Goal: Task Accomplishment & Management: Complete application form

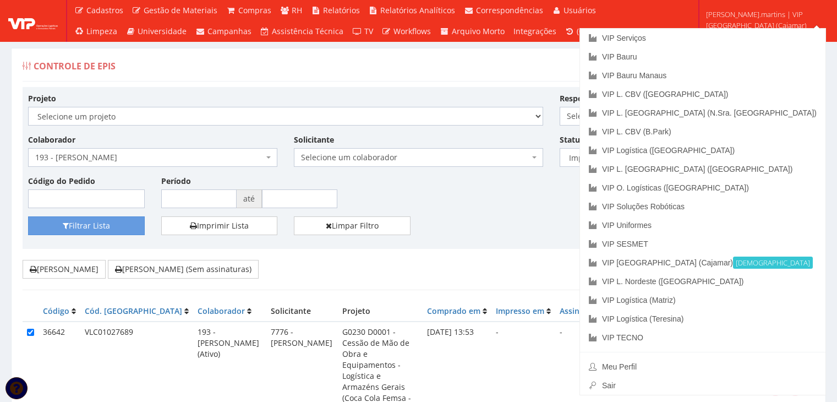
select select "2"
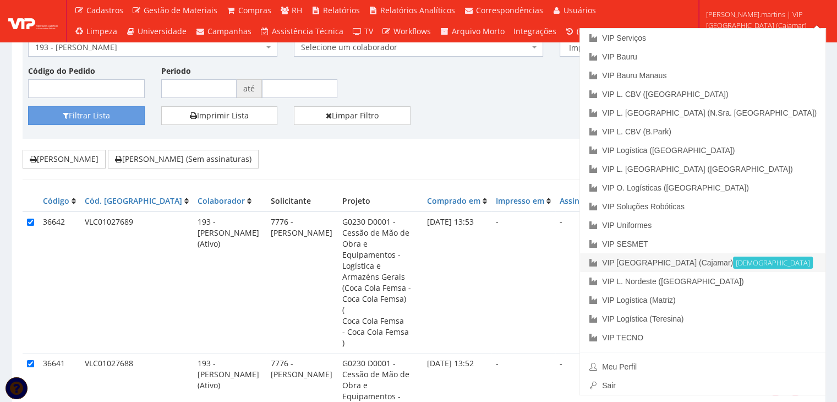
click at [750, 266] on link "VIP Brasil (Cajamar) Ativa" at bounding box center [702, 262] width 245 height 19
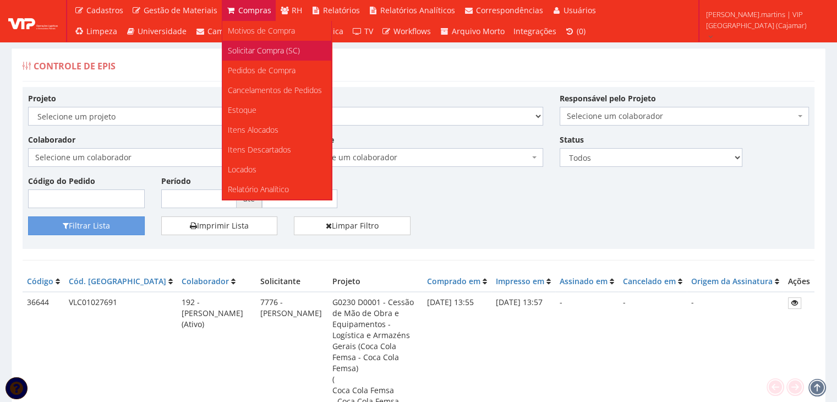
click at [247, 51] on span "Solicitar Compra (SC)" at bounding box center [264, 50] width 72 height 10
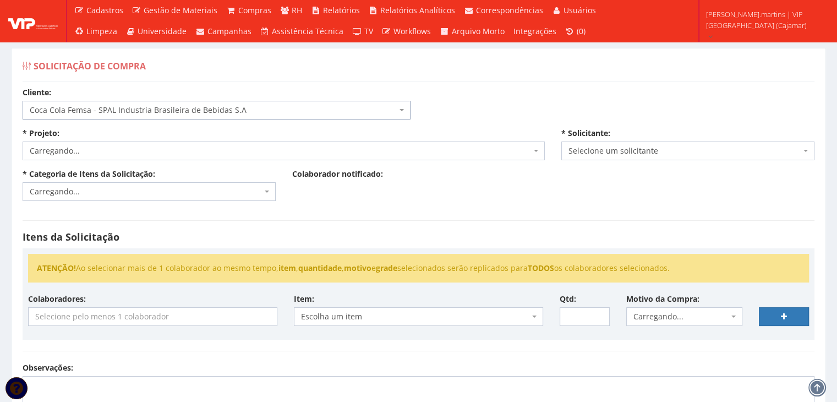
select select "51"
click at [167, 154] on span "Carregando..." at bounding box center [280, 150] width 501 height 11
click at [167, 156] on span "Selecione um projeto" at bounding box center [284, 150] width 522 height 19
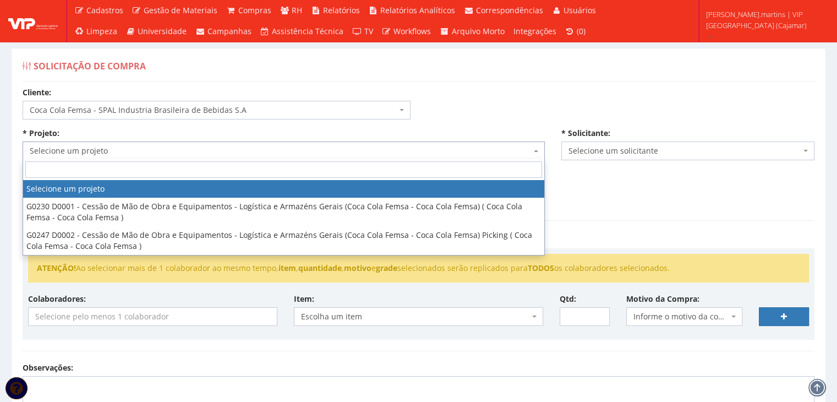
click at [167, 156] on span "Selecione um projeto" at bounding box center [284, 150] width 522 height 19
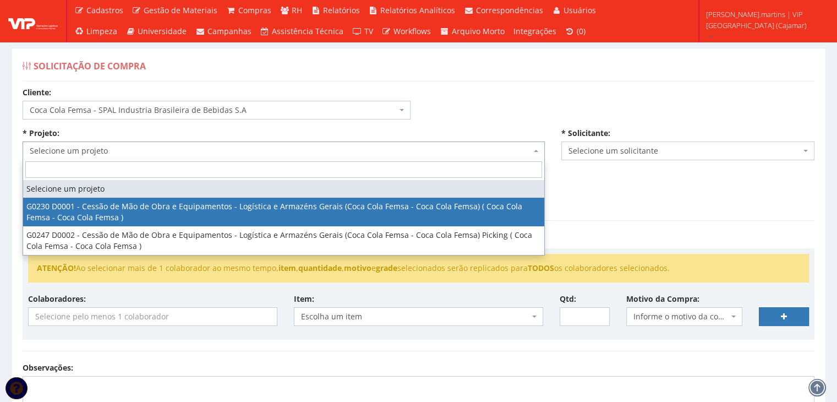
select select "230"
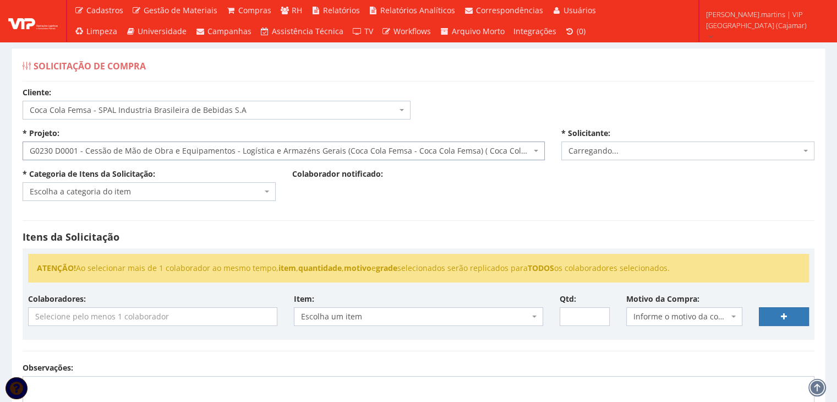
click at [149, 186] on span "Escolha a categoria do item" at bounding box center [146, 191] width 232 height 11
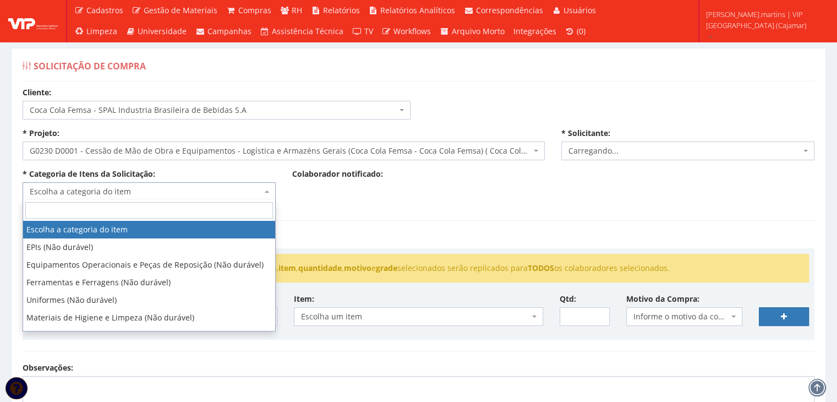
type input "d"
select select "2471"
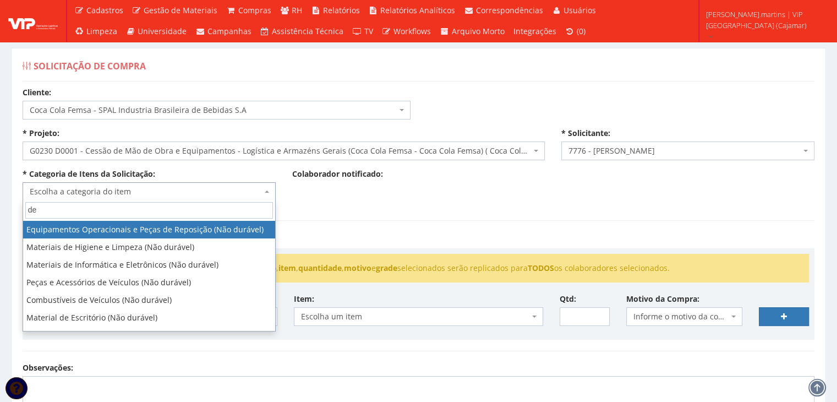
type input "d"
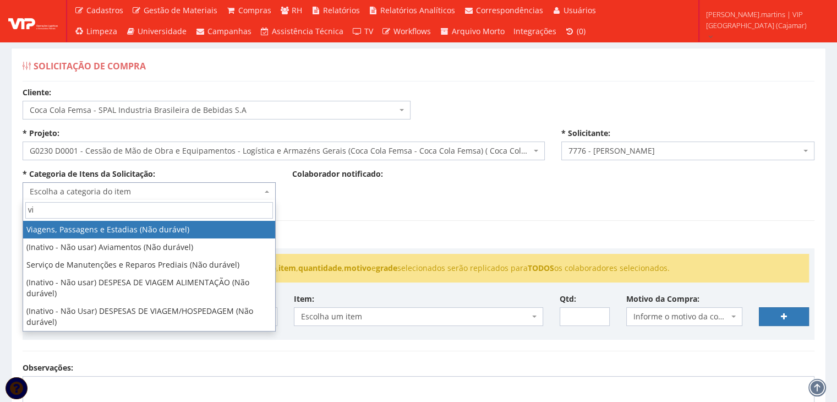
type input "via"
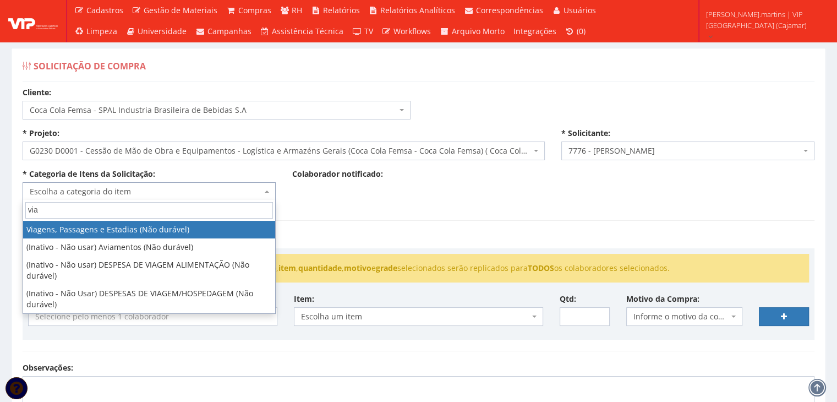
select select "21"
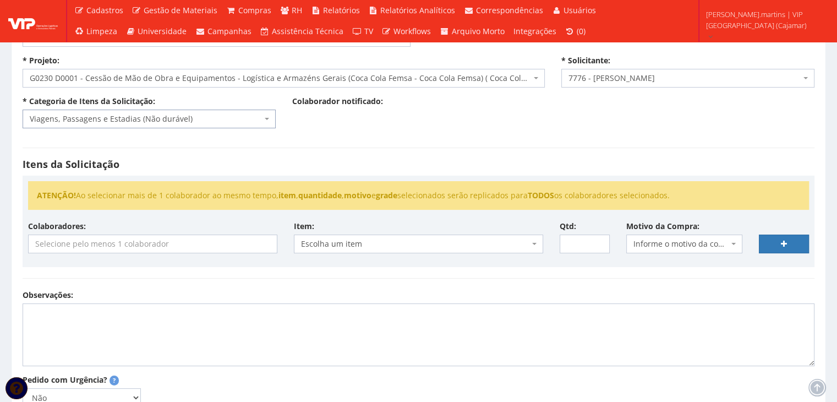
scroll to position [73, 0]
click at [151, 243] on input "search" at bounding box center [153, 243] width 248 height 18
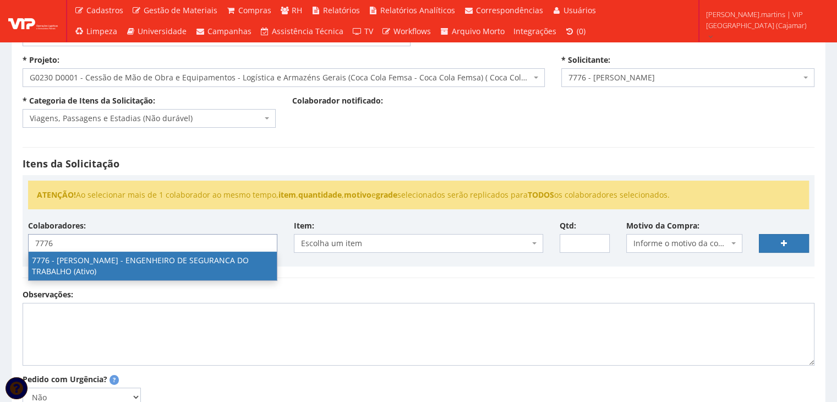
type input "7776"
select select "2471"
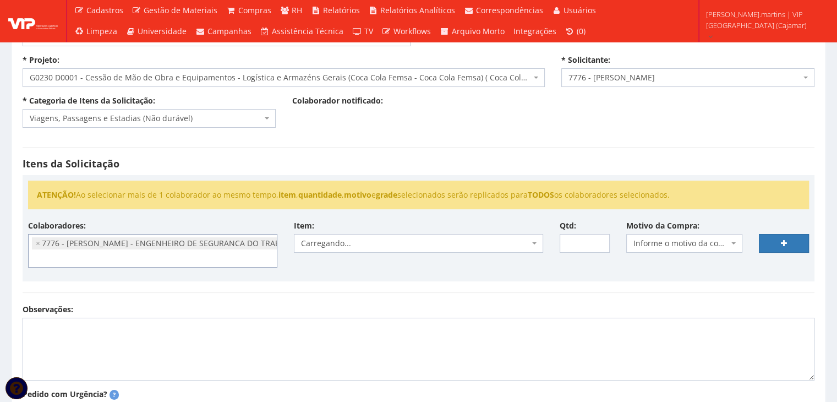
scroll to position [834, 0]
click at [655, 238] on span "Informe o motivo da compra" at bounding box center [681, 243] width 96 height 11
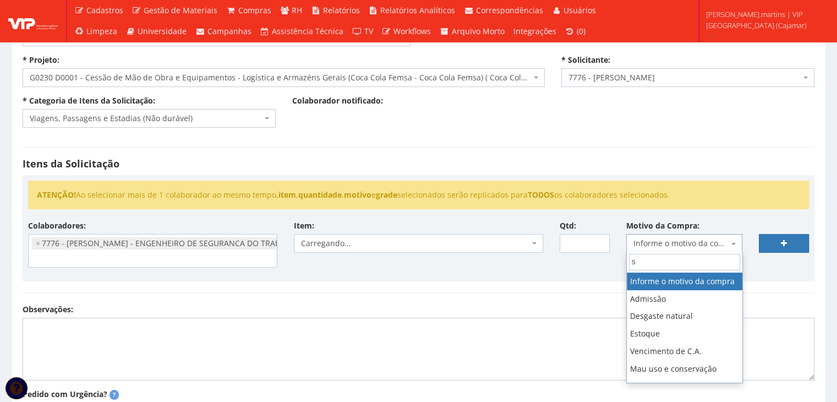
type input "se"
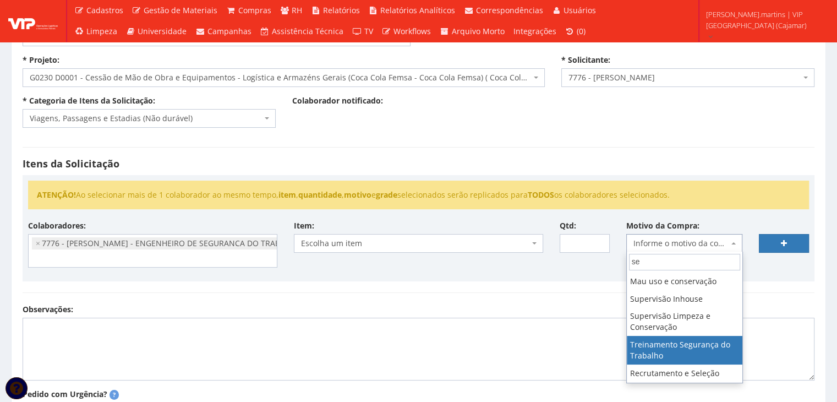
select select "16"
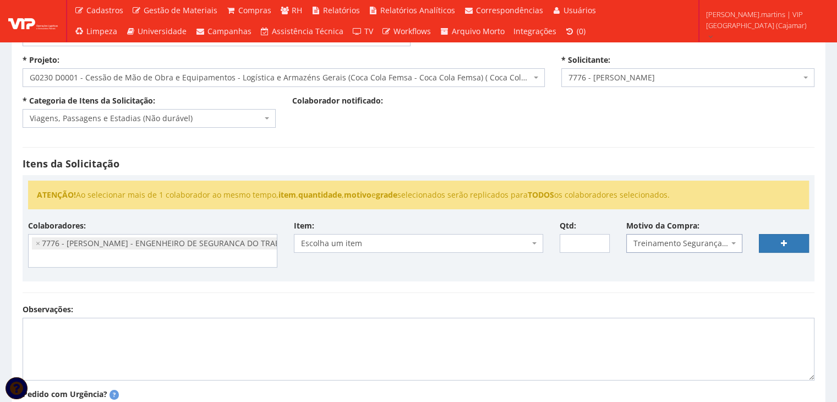
click at [527, 245] on span "Escolha um item" at bounding box center [415, 243] width 228 height 11
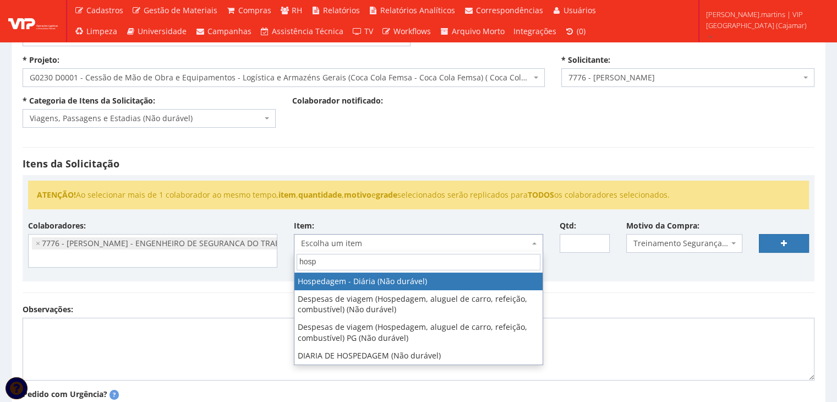
type input "hospe"
select select "403"
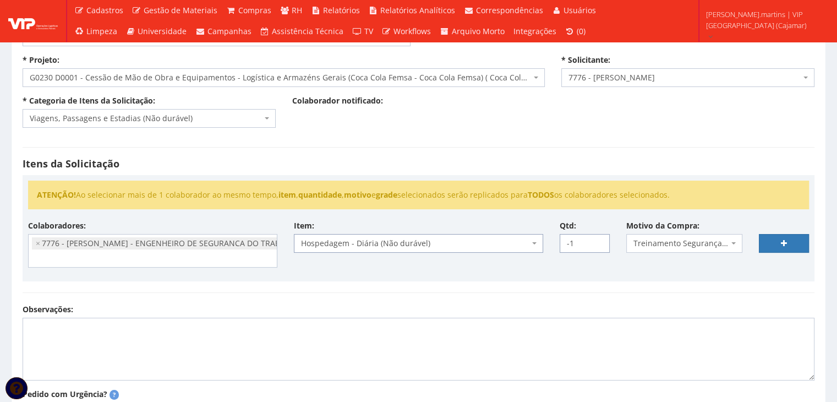
type input "-1"
click at [596, 247] on input "-1" at bounding box center [585, 243] width 50 height 19
type input "4"
click at [548, 256] on div "Colaboradores: 76 - [PERSON_NAME] - OPERADOR DE [PERSON_NAME] (Ativo) 191 - [PE…" at bounding box center [418, 248] width 797 height 56
click at [777, 249] on link at bounding box center [784, 243] width 50 height 19
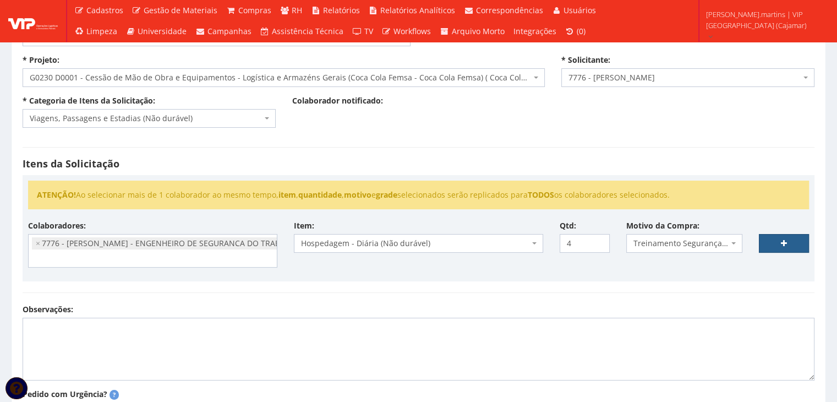
select select
type input "0"
select select
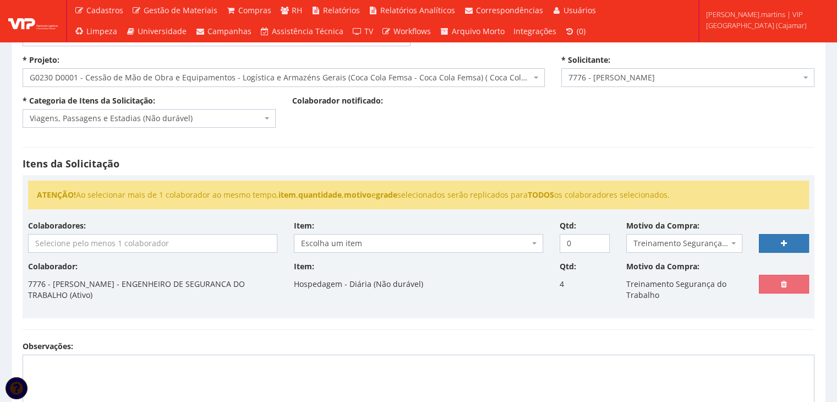
click at [153, 237] on input "search" at bounding box center [153, 243] width 248 height 18
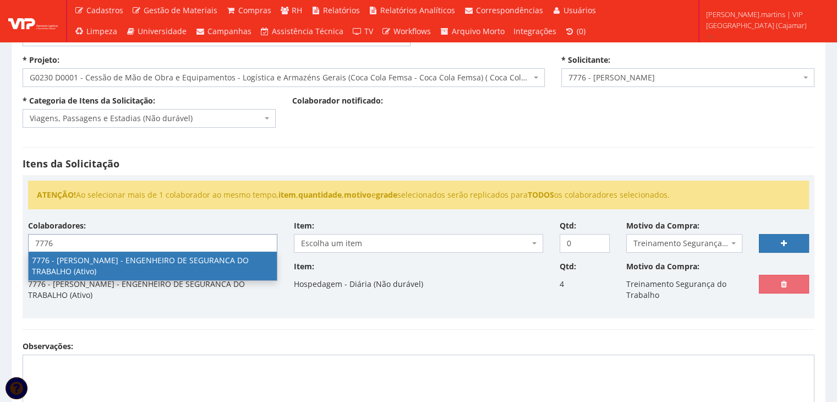
type input "7776"
select select "2471"
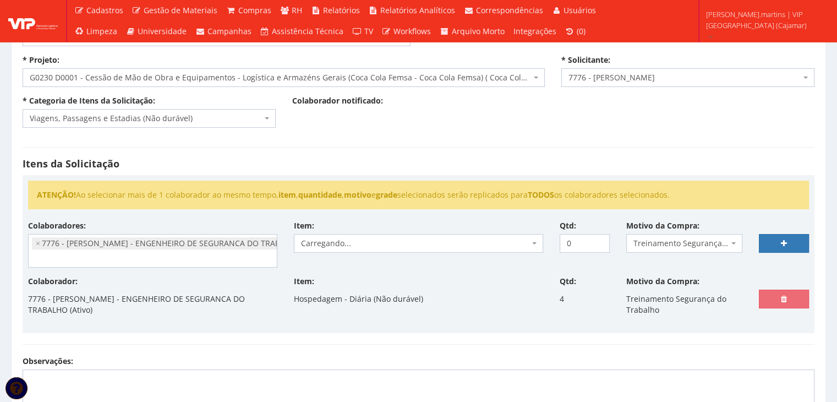
click at [336, 231] on div "Item: Carregando... [GEOGRAPHIC_DATA]..." at bounding box center [419, 236] width 266 height 32
click at [339, 238] on span "Carregando..." at bounding box center [415, 243] width 228 height 11
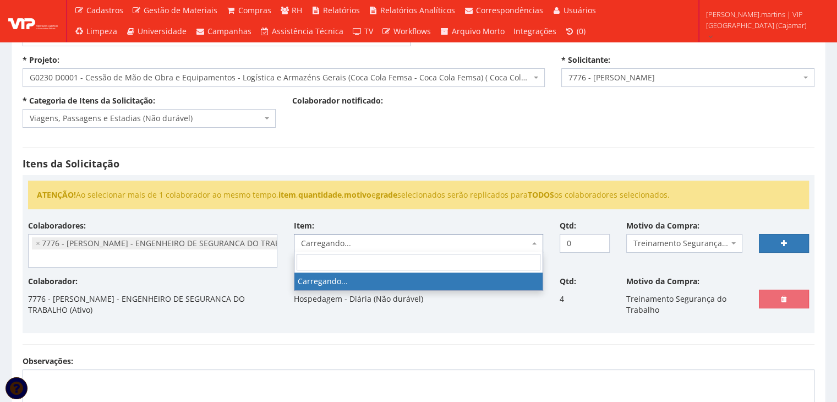
click at [339, 238] on span "Carregando..." at bounding box center [415, 243] width 228 height 11
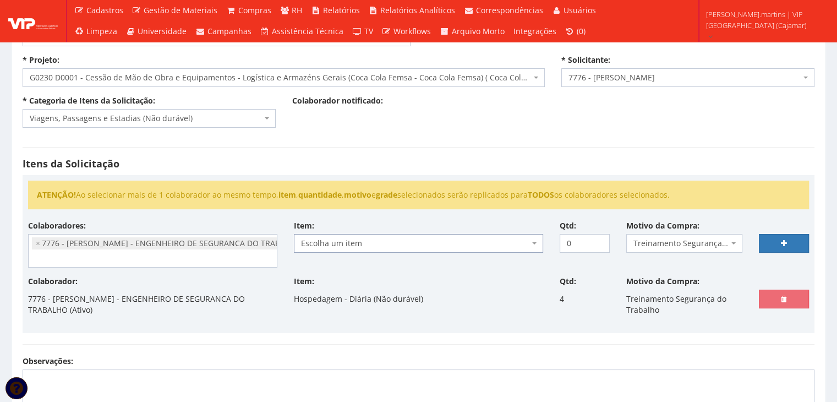
click at [339, 238] on span "Escolha um item" at bounding box center [415, 243] width 228 height 11
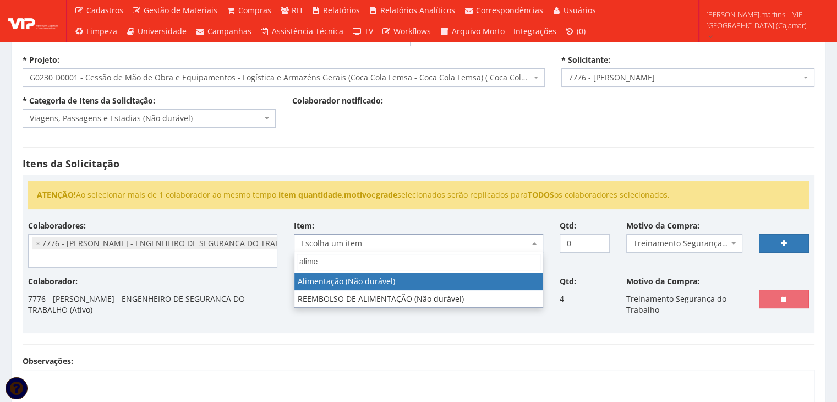
type input "alime"
select select "439"
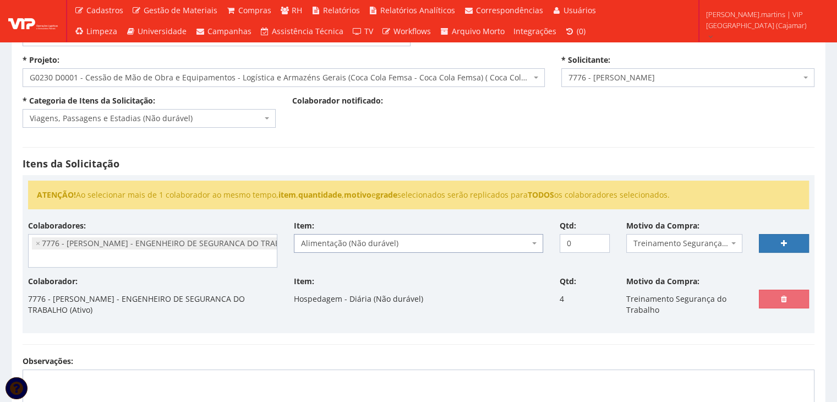
click at [339, 238] on span "Alimentação (Não durável)" at bounding box center [415, 243] width 228 height 11
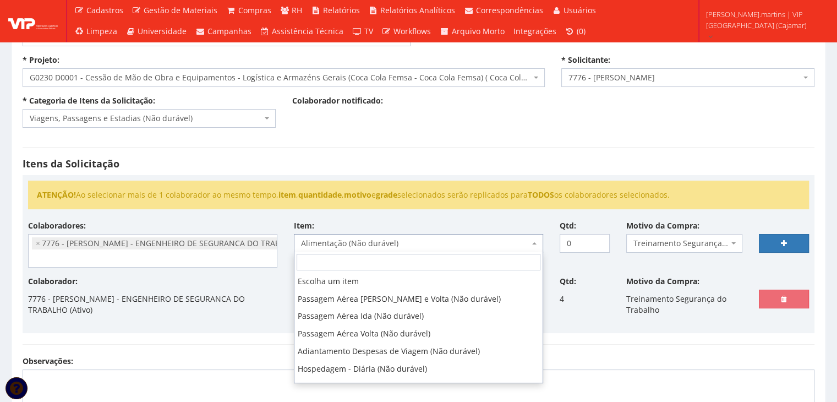
scroll to position [88, 0]
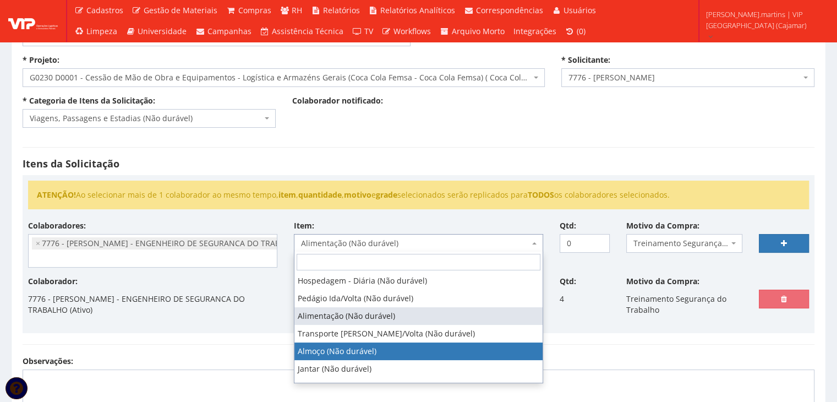
select select "578"
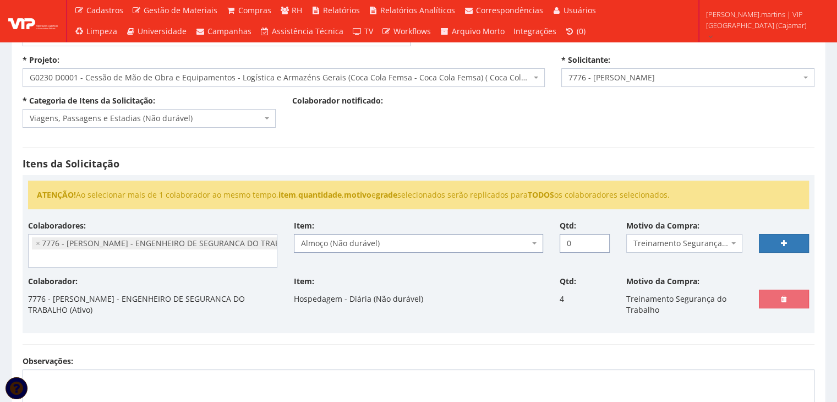
drag, startPoint x: 581, startPoint y: 240, endPoint x: 555, endPoint y: 245, distance: 26.3
click at [555, 245] on div "Qtd: 0" at bounding box center [584, 236] width 67 height 32
type input "4"
drag, startPoint x: 582, startPoint y: 242, endPoint x: 546, endPoint y: 241, distance: 35.8
click at [548, 241] on div "Colaboradores: 76 - [PERSON_NAME] - OPERADOR DE [PERSON_NAME] (Ativo) 191 - [PE…" at bounding box center [418, 248] width 797 height 56
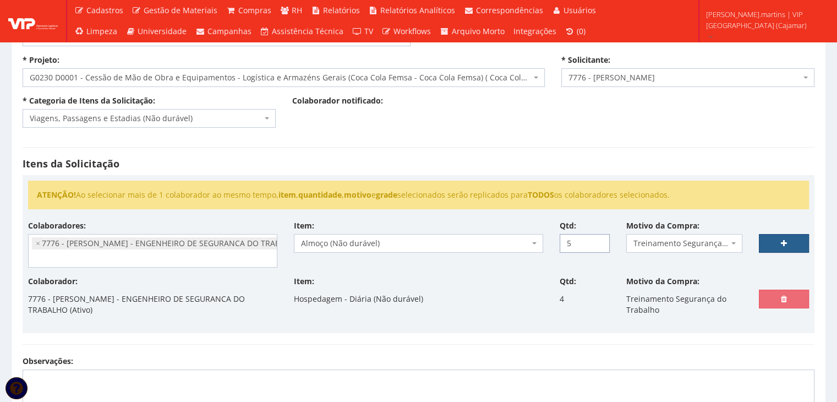
type input "5"
click at [775, 242] on link at bounding box center [784, 243] width 50 height 19
select select
type input "0"
select select
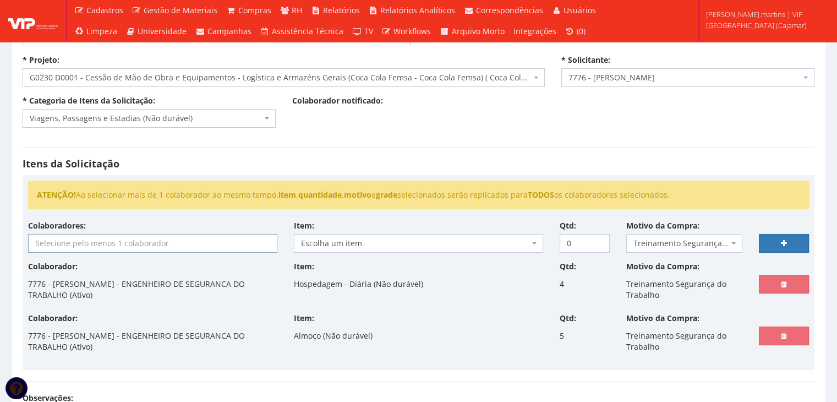
click at [219, 244] on input "search" at bounding box center [153, 243] width 248 height 18
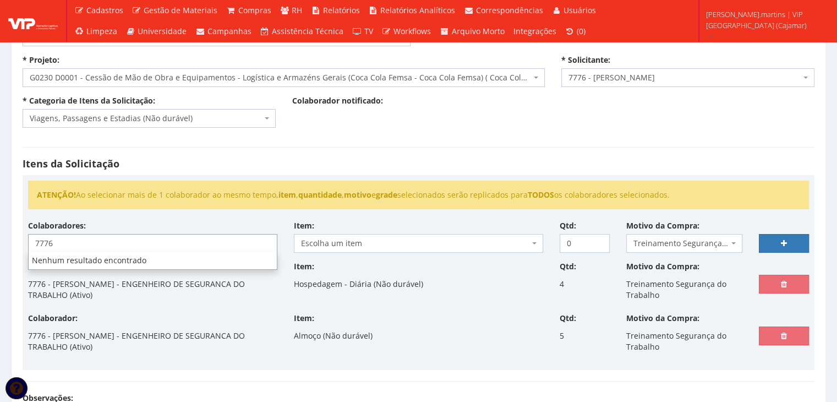
type input "7776"
select select "2471"
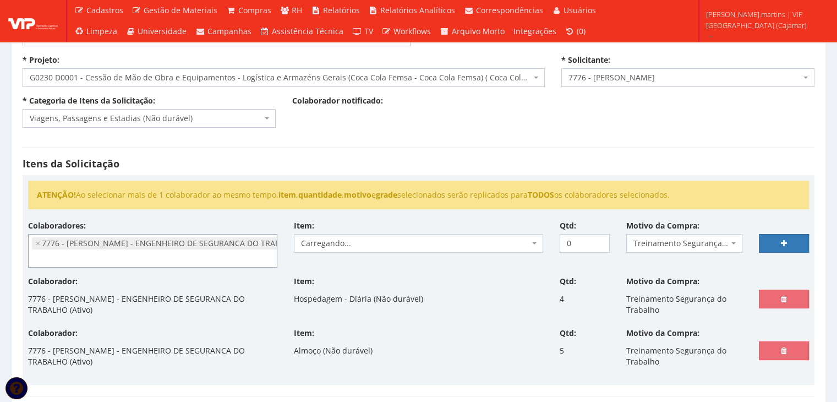
click at [339, 245] on span "Carregando..." at bounding box center [415, 243] width 228 height 11
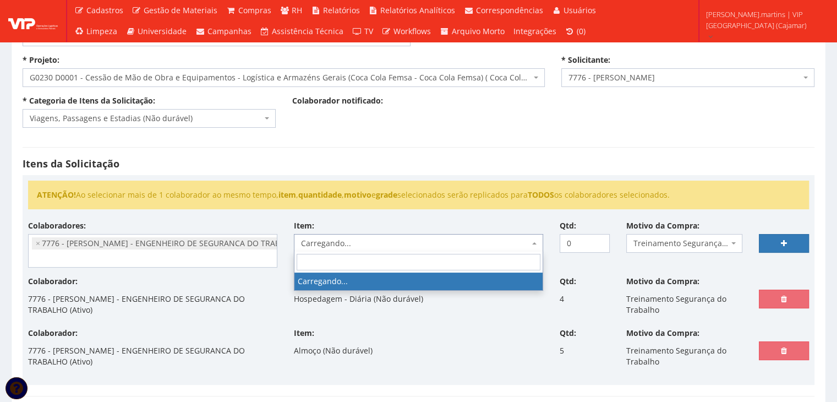
click at [339, 245] on span "Carregando..." at bounding box center [415, 243] width 228 height 11
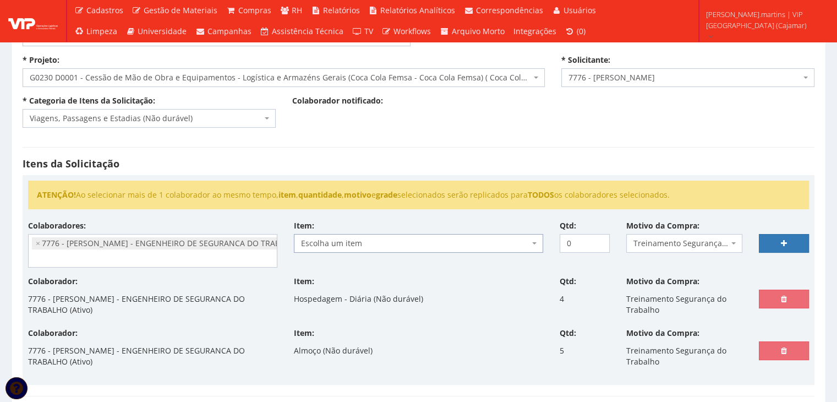
click at [340, 243] on span "Escolha um item" at bounding box center [415, 243] width 228 height 11
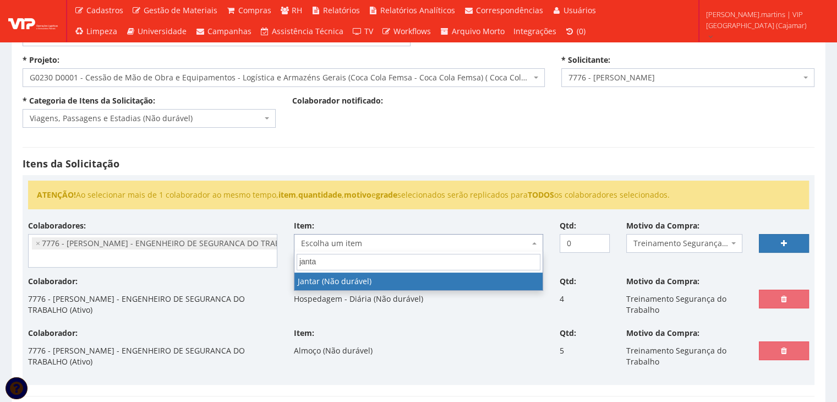
type input "jantar"
select select "579"
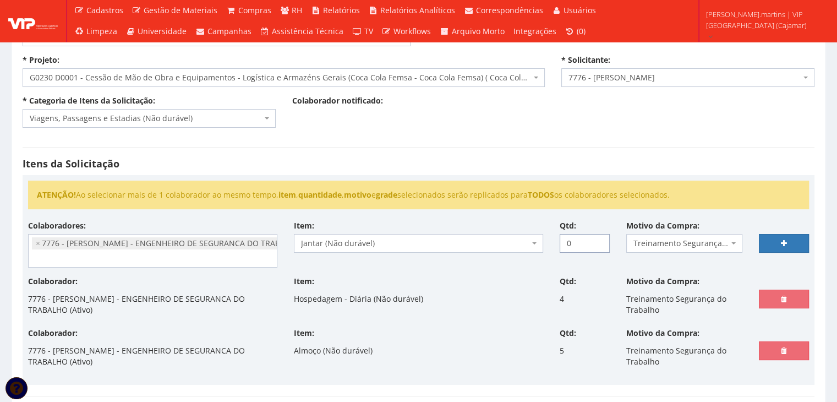
drag, startPoint x: 583, startPoint y: 242, endPoint x: 550, endPoint y: 242, distance: 33.6
click at [550, 242] on div "Colaboradores: 76 - [PERSON_NAME] - OPERADOR DE [PERSON_NAME] (Ativo) 191 - [PE…" at bounding box center [418, 248] width 797 height 56
type input "5"
click at [773, 243] on link at bounding box center [784, 243] width 50 height 19
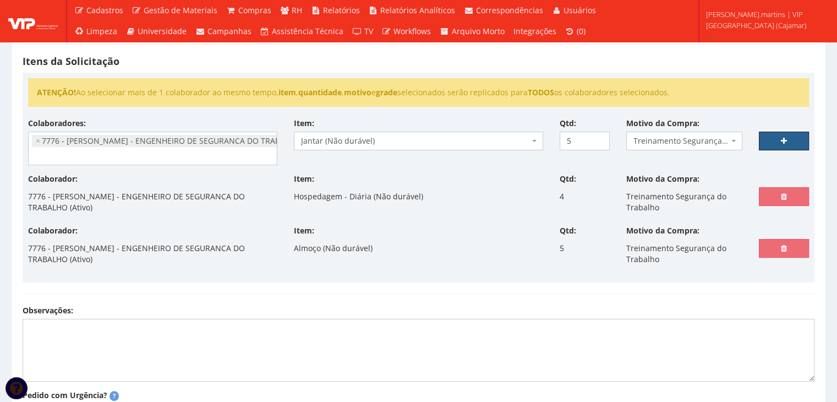
scroll to position [183, 0]
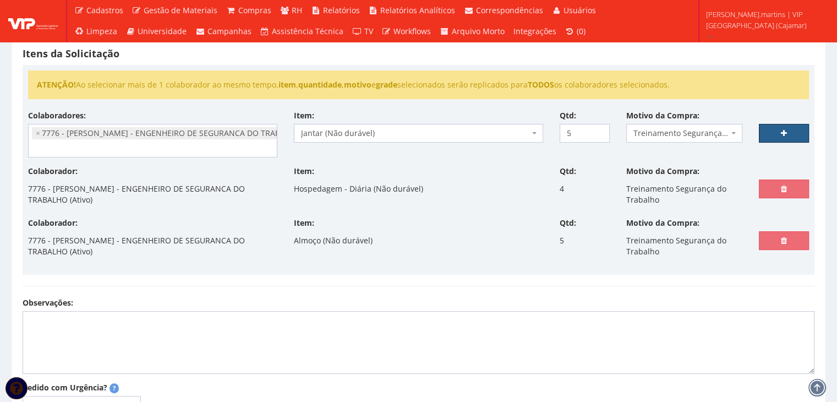
select select
type input "0"
select select
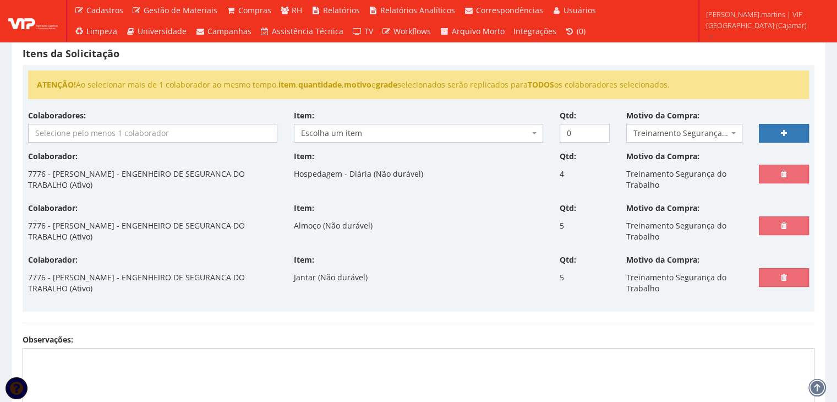
click at [180, 128] on input "search" at bounding box center [153, 133] width 248 height 18
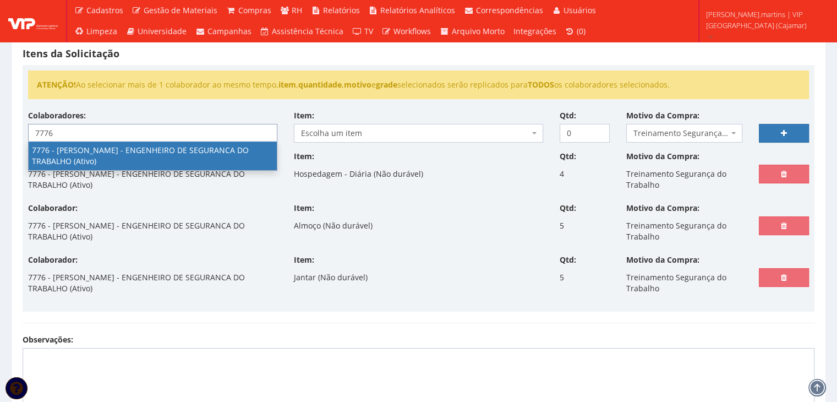
type input "7776"
select select "2471"
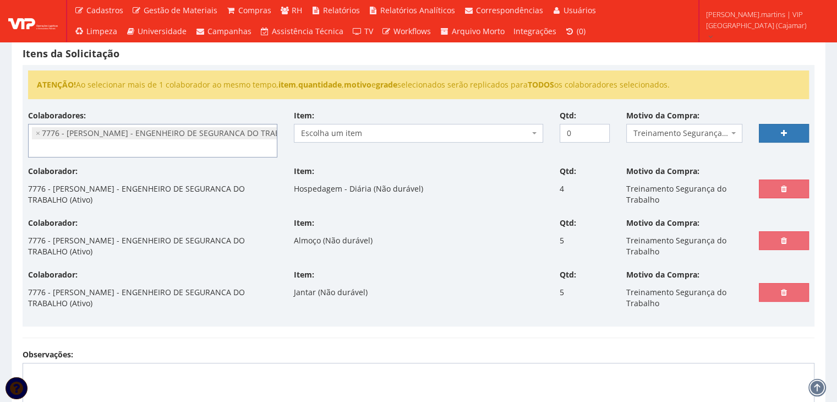
click at [392, 130] on span "Escolha um item" at bounding box center [415, 133] width 228 height 11
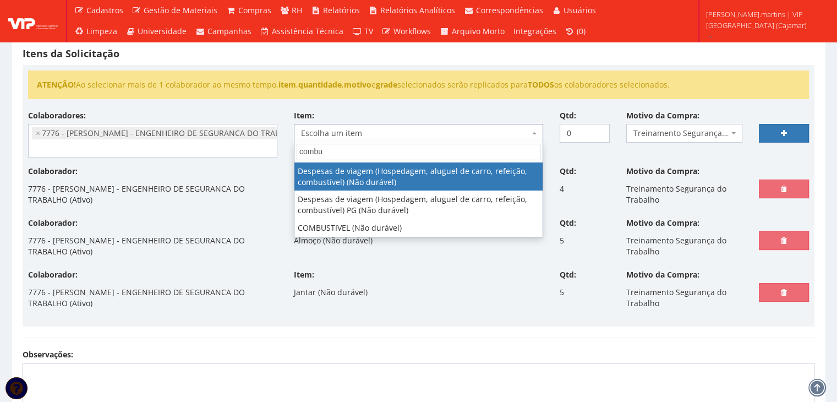
type input "combus"
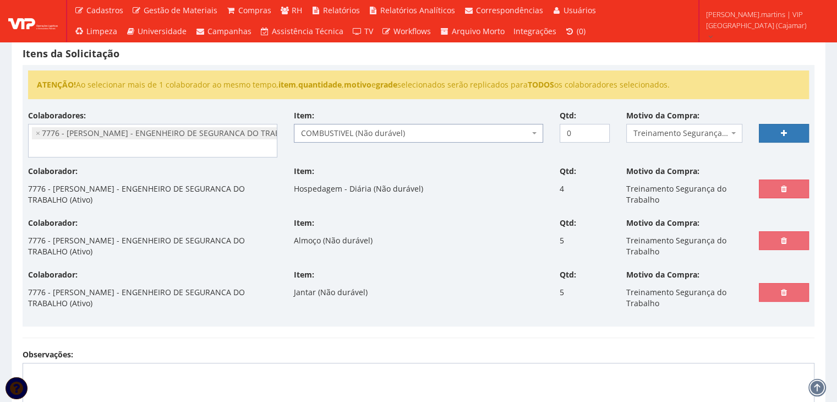
select select "2027"
drag, startPoint x: 573, startPoint y: 132, endPoint x: 530, endPoint y: 133, distance: 42.4
click at [545, 133] on div "Colaboradores: 76 - [PERSON_NAME] - OPERADOR DE [PERSON_NAME] (Ativo) 191 - [PE…" at bounding box center [418, 138] width 797 height 56
type input "1"
click at [770, 134] on link at bounding box center [784, 133] width 50 height 19
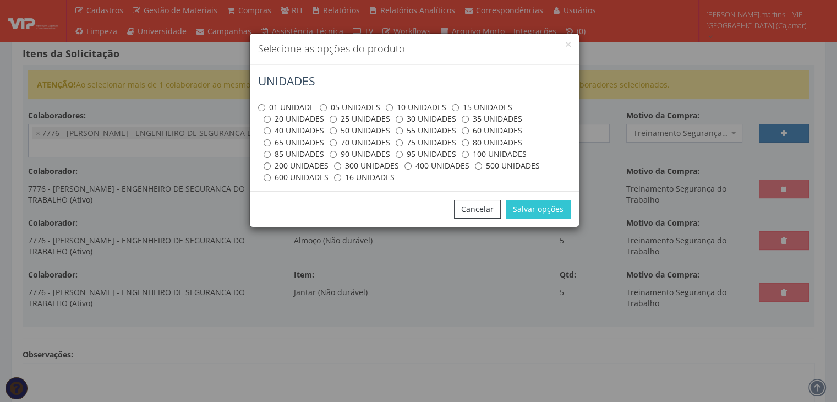
click at [294, 104] on label "01 UNIDADE" at bounding box center [286, 107] width 56 height 11
click at [265, 104] on input "01 UNIDADE" at bounding box center [261, 107] width 7 height 7
radio input "true"
click at [533, 204] on button "Salvar opções" at bounding box center [538, 209] width 65 height 19
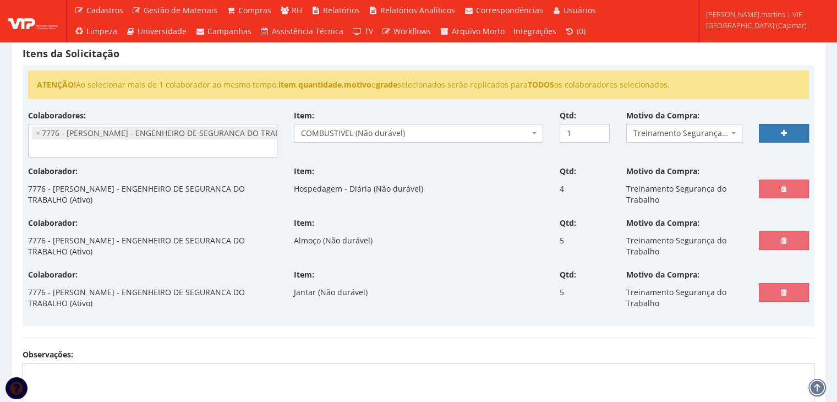
select select
type input "0"
select select
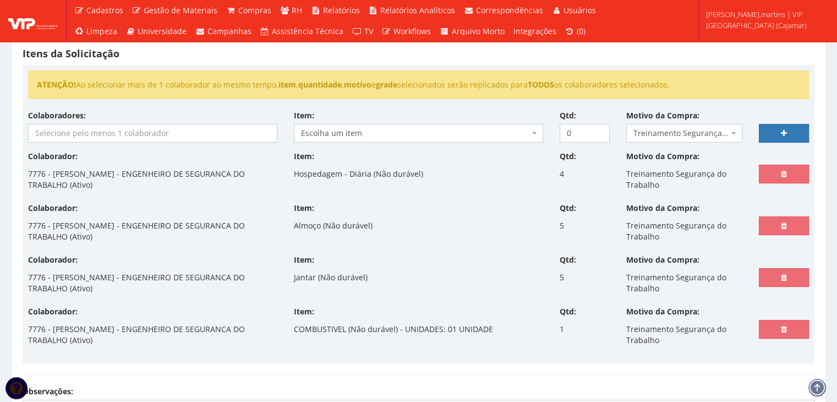
click at [140, 135] on input "search" at bounding box center [153, 133] width 248 height 18
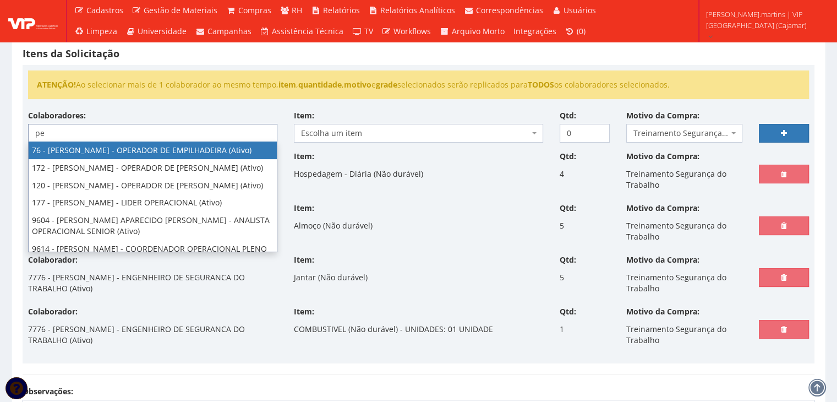
type input "p"
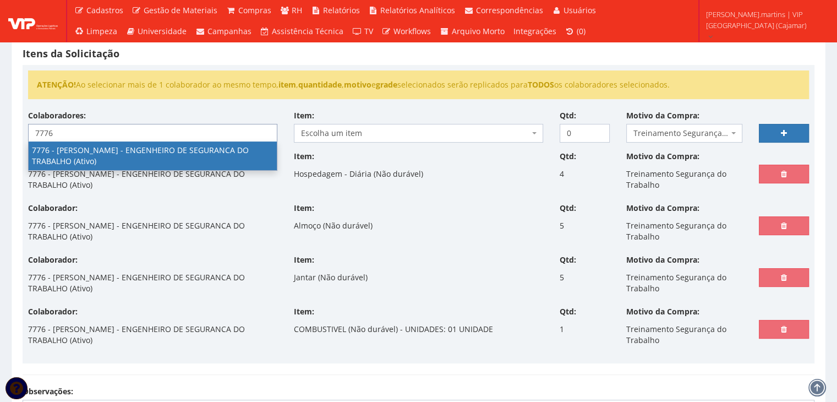
type input "7776"
select select "2471"
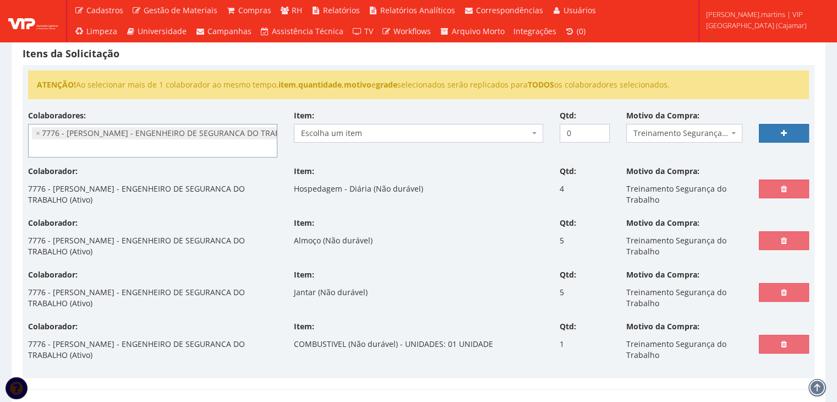
click at [348, 128] on span "Escolha um item" at bounding box center [415, 133] width 228 height 11
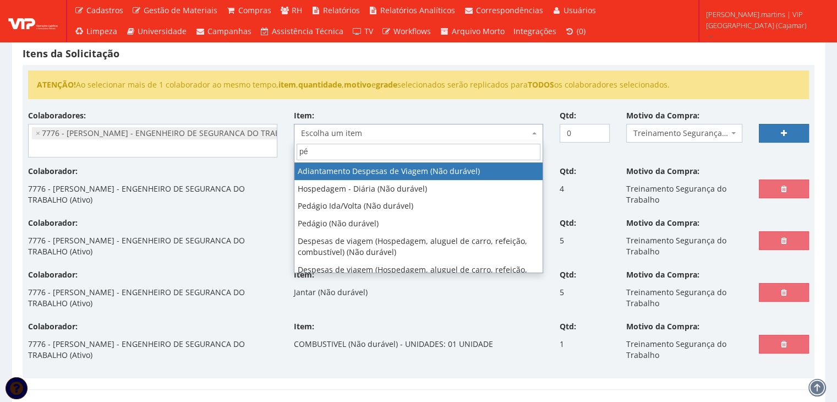
type input "péd"
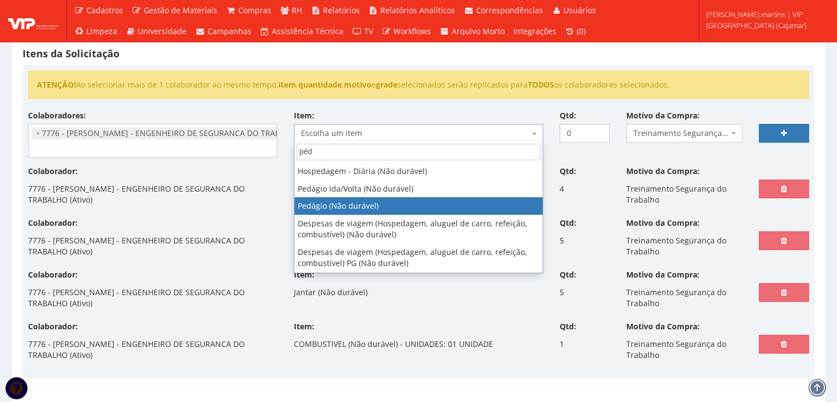
select select "438"
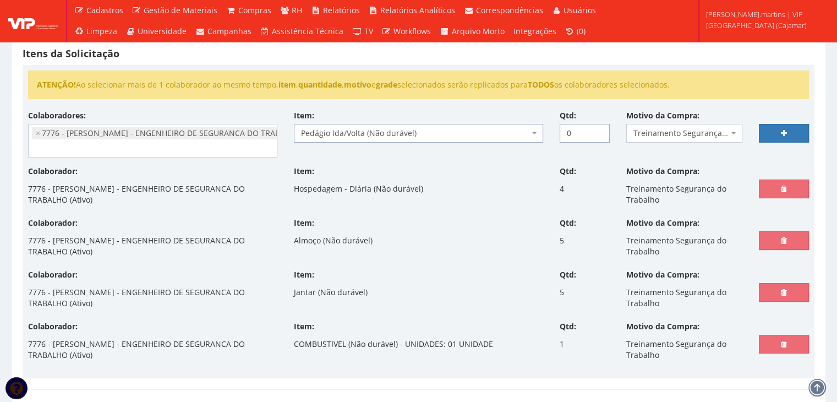
click at [557, 134] on div "Qtd: 0" at bounding box center [584, 126] width 67 height 32
type input "12"
click at [794, 129] on link at bounding box center [784, 133] width 50 height 19
select select
type input "0"
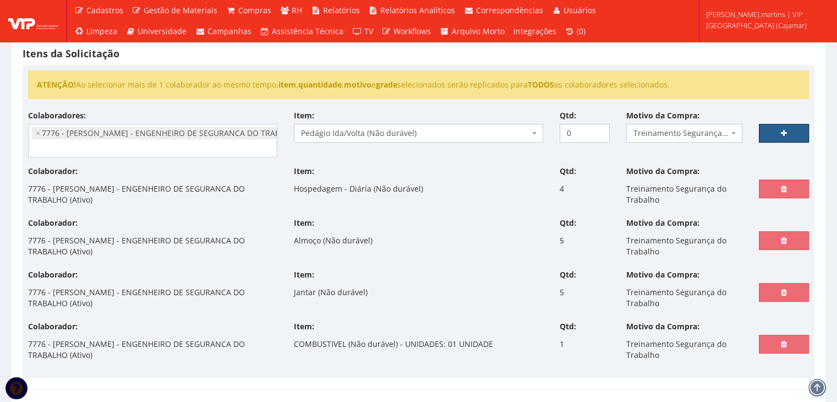
select select
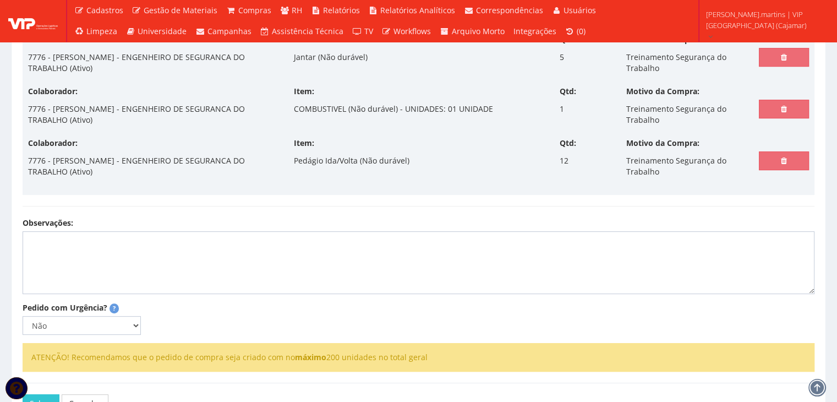
scroll to position [478, 0]
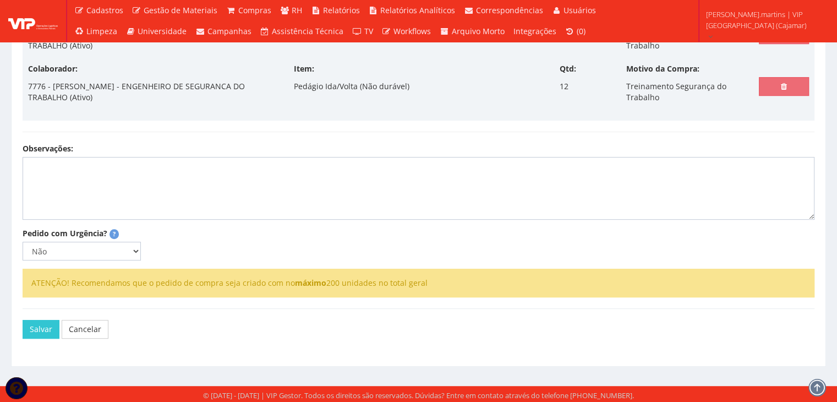
click at [202, 159] on textarea "Observações:" at bounding box center [419, 188] width 792 height 63
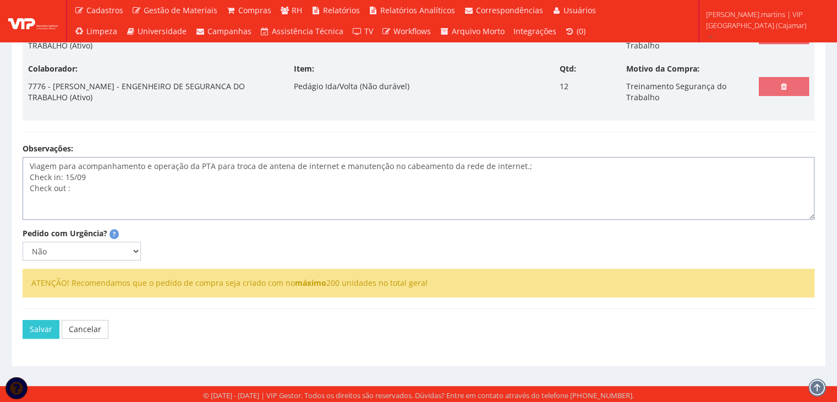
click at [204, 185] on textarea "Viagem para acompanhamento e operação da PTA para troca de antena de internet e…" at bounding box center [419, 188] width 792 height 63
click at [503, 205] on textarea "Viagem para acompanhamento e operação da PTA para troca de antena de internet e…" at bounding box center [419, 188] width 792 height 63
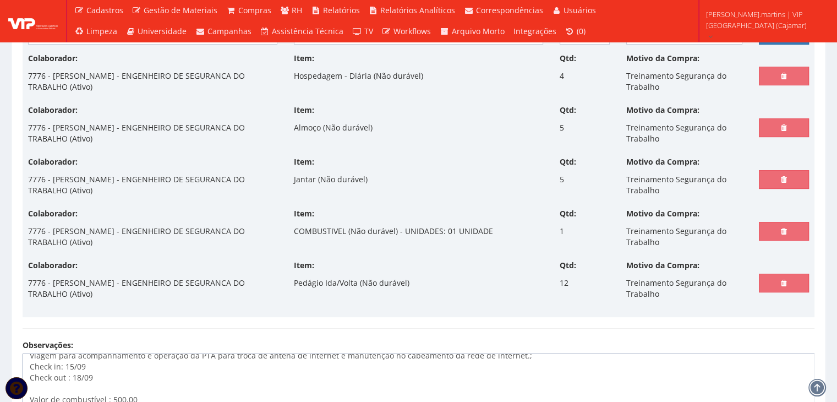
scroll to position [258, 0]
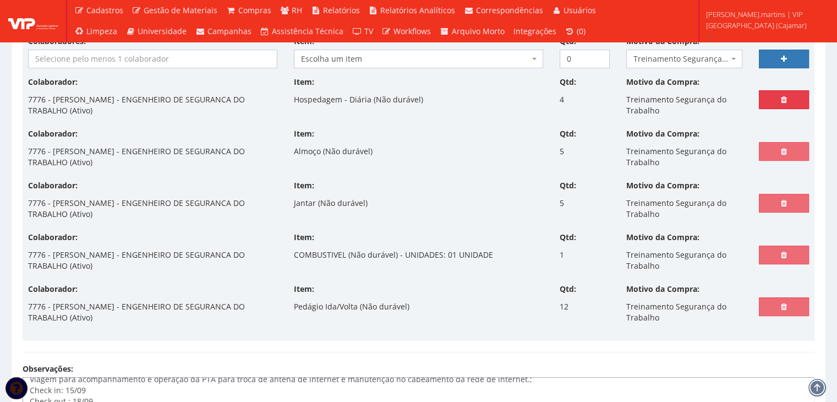
type textarea "Viagem para acompanhamento e operação da PTA para troca de antena de internet e…"
click at [786, 96] on icon at bounding box center [784, 100] width 6 height 8
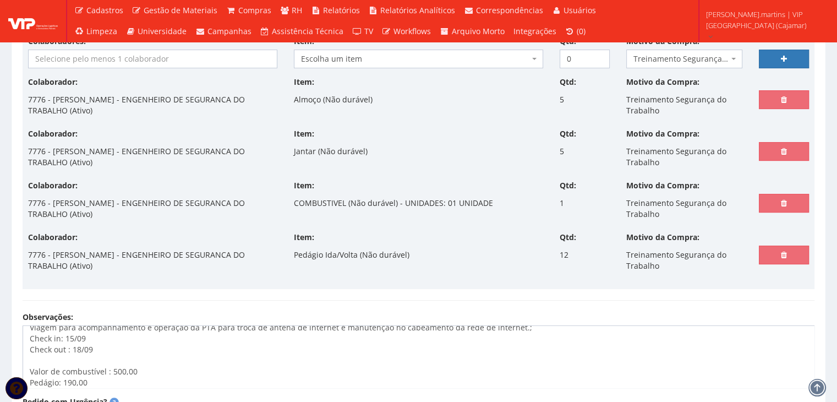
click at [140, 56] on input "search" at bounding box center [153, 59] width 248 height 18
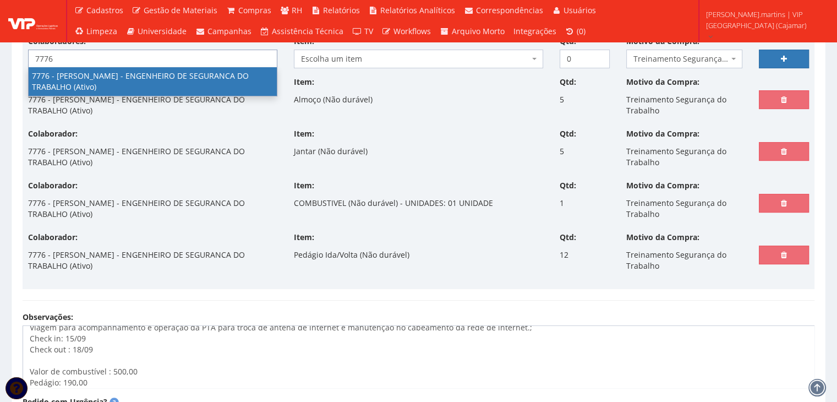
type input "7776"
select select "2471"
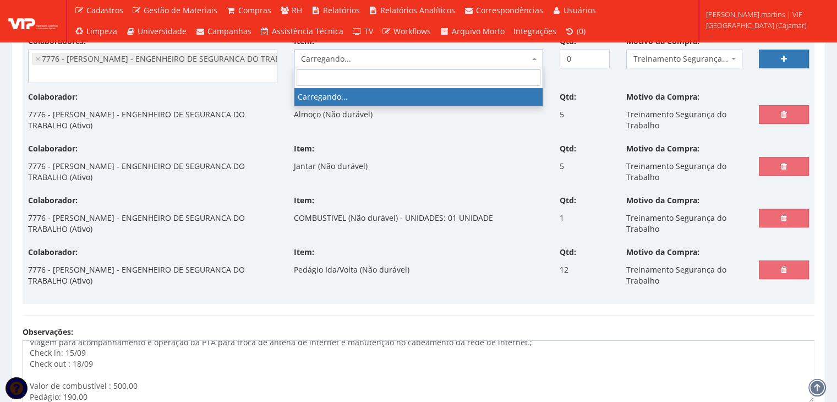
click at [341, 58] on span "Carregando..." at bounding box center [415, 58] width 228 height 11
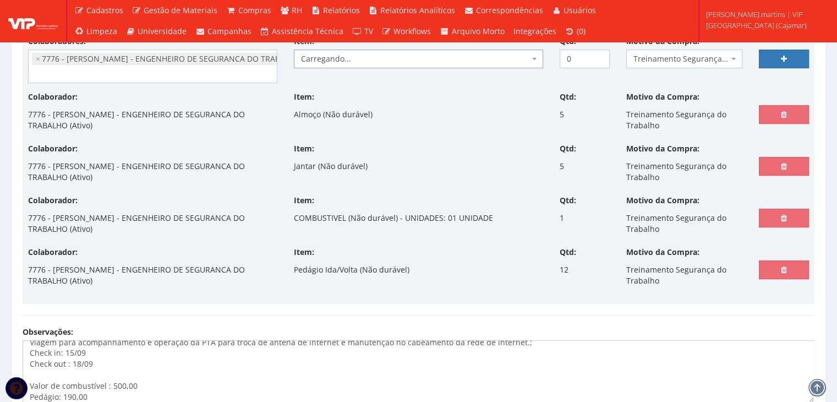
click at [341, 58] on span "Carregando..." at bounding box center [415, 58] width 228 height 11
click at [341, 58] on span "Escolha um item" at bounding box center [415, 58] width 228 height 11
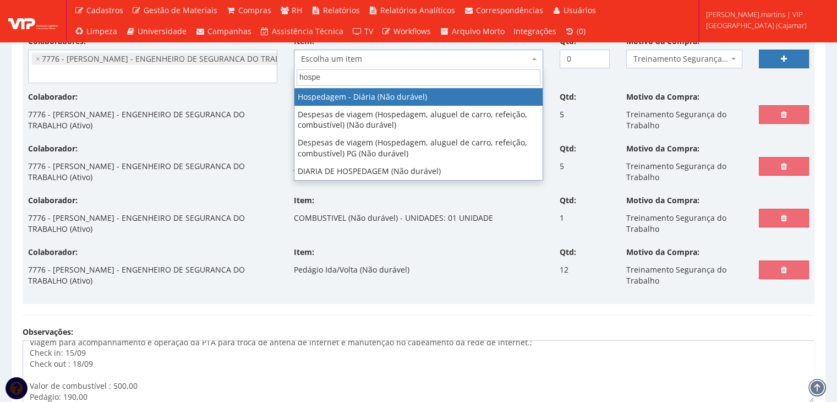
type input "hospe"
select select "403"
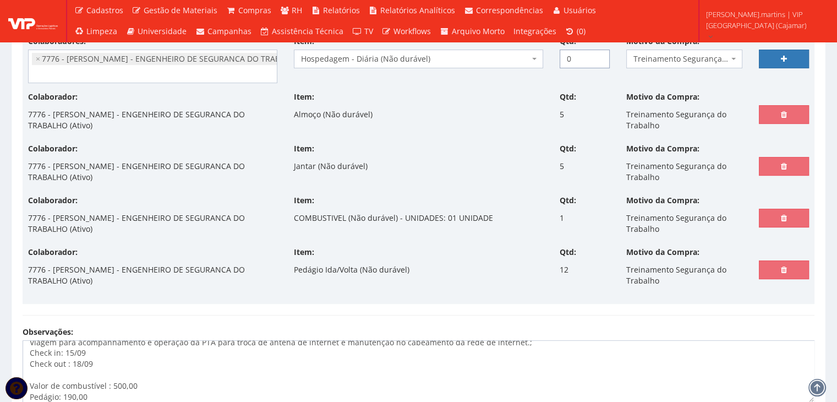
click at [570, 56] on input "0" at bounding box center [585, 59] width 50 height 19
click at [562, 57] on input "0" at bounding box center [585, 59] width 50 height 19
drag, startPoint x: 562, startPoint y: 57, endPoint x: 580, endPoint y: 53, distance: 18.0
click at [580, 53] on input "0" at bounding box center [585, 59] width 50 height 19
type input "3"
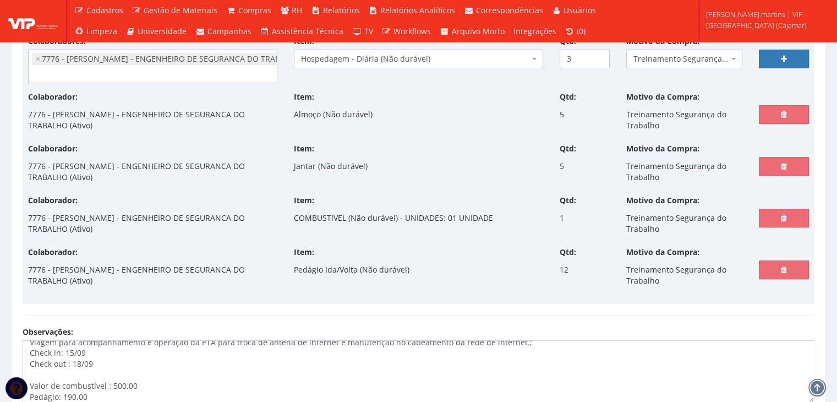
click at [505, 83] on div "Colaboradores: 76 - [PERSON_NAME] - OPERADOR DE [PERSON_NAME] (Ativo) 191 - [PE…" at bounding box center [418, 64] width 797 height 56
click at [790, 58] on link at bounding box center [784, 59] width 50 height 19
select select
type input "0"
select select
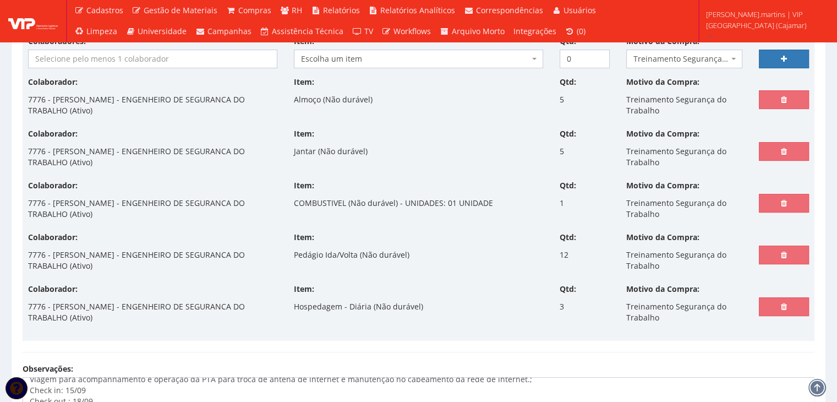
click at [562, 302] on p "3" at bounding box center [562, 306] width 4 height 19
drag, startPoint x: 787, startPoint y: 95, endPoint x: 451, endPoint y: 60, distance: 337.5
click at [787, 95] on link at bounding box center [784, 99] width 50 height 19
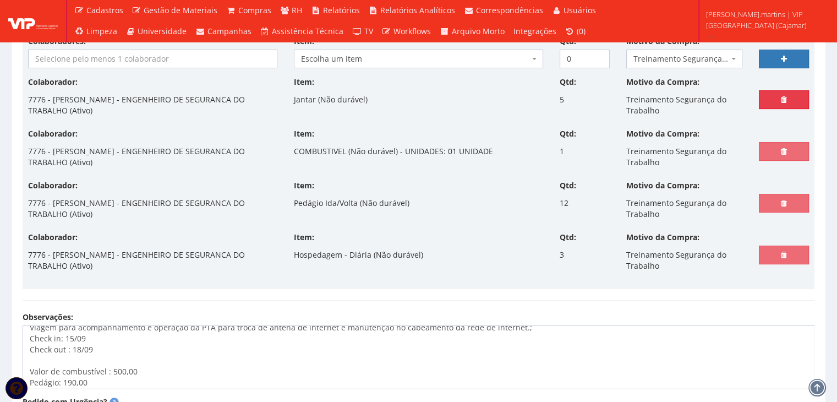
click at [786, 96] on icon at bounding box center [784, 100] width 6 height 8
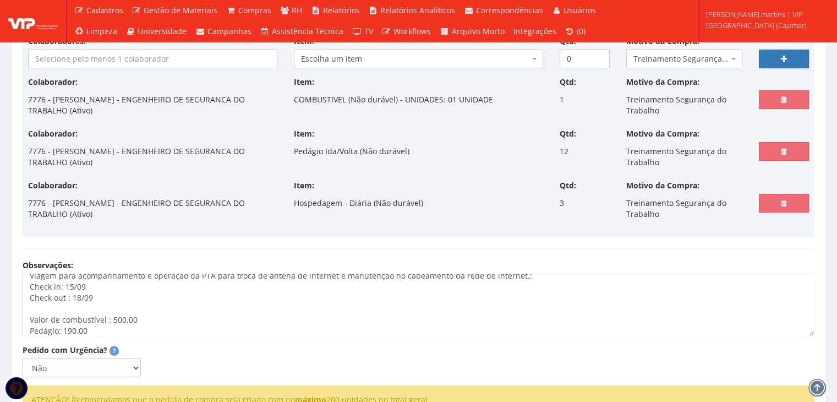
click at [163, 56] on input "search" at bounding box center [153, 59] width 248 height 18
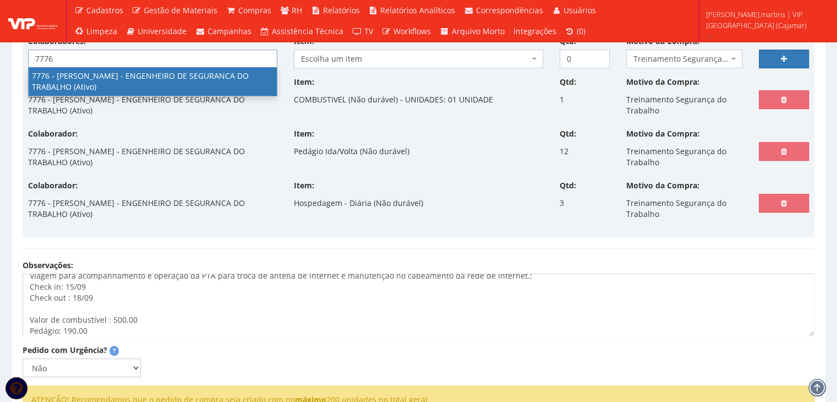
type input "7776"
select select "2471"
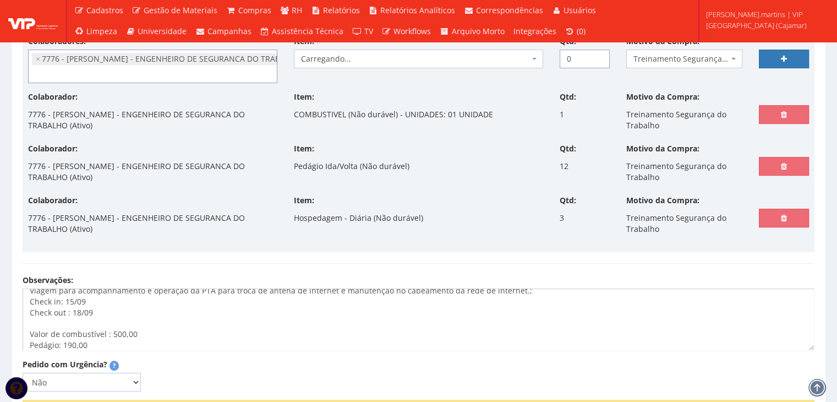
drag, startPoint x: 578, startPoint y: 55, endPoint x: 530, endPoint y: 67, distance: 49.2
click at [530, 67] on div "Colaboradores: 76 - [PERSON_NAME] - OPERADOR DE [PERSON_NAME] (Ativo) 191 - [PE…" at bounding box center [418, 64] width 797 height 56
type input "4"
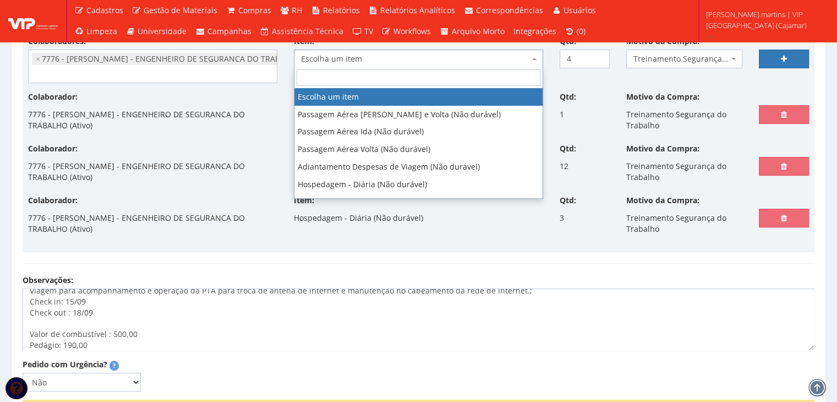
click at [368, 58] on span "Escolha um item" at bounding box center [415, 58] width 228 height 11
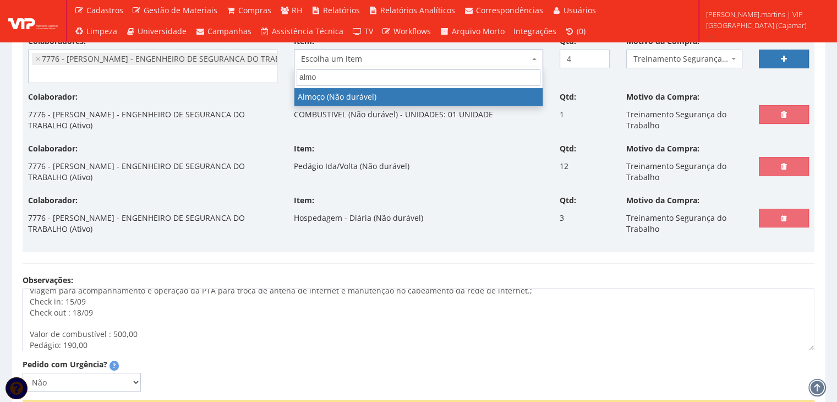
type input "almo"
select select "578"
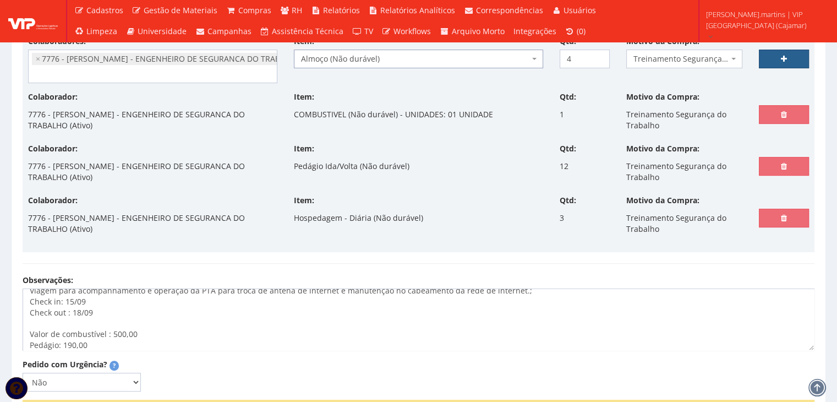
click at [791, 56] on link at bounding box center [784, 59] width 50 height 19
select select
type input "0"
select select
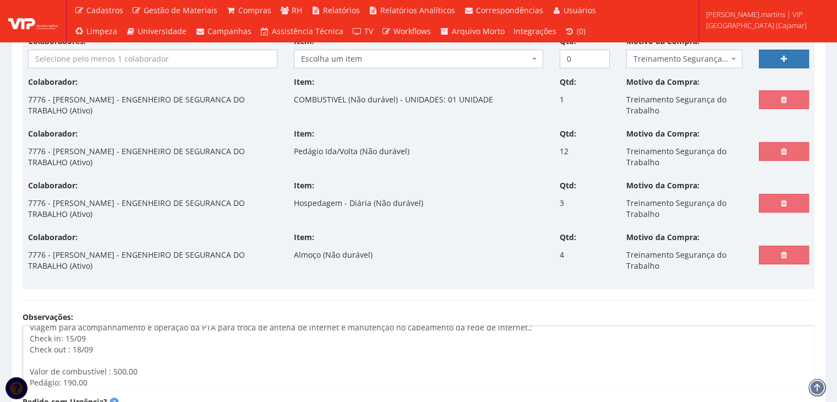
click at [128, 59] on input "search" at bounding box center [153, 59] width 248 height 18
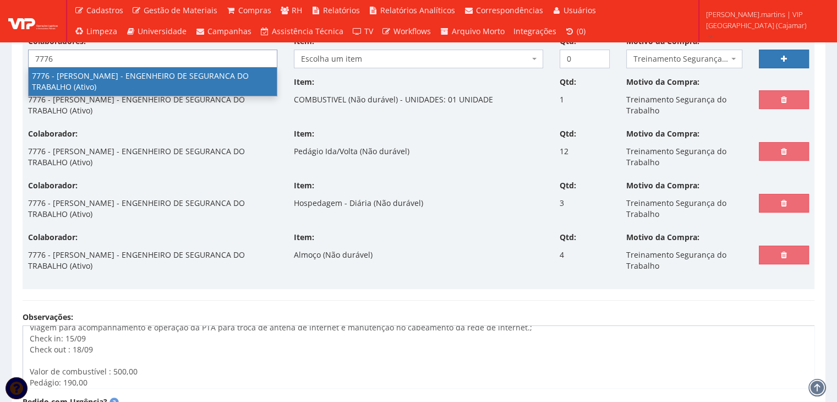
type input "7776"
select select "2471"
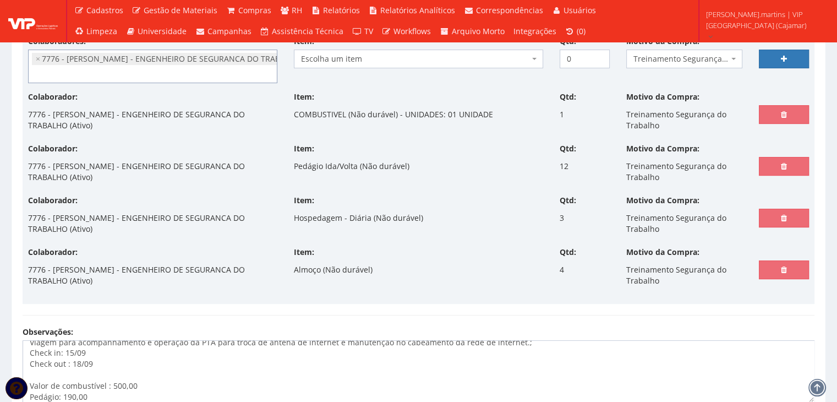
click at [315, 57] on span "Escolha um item" at bounding box center [415, 58] width 228 height 11
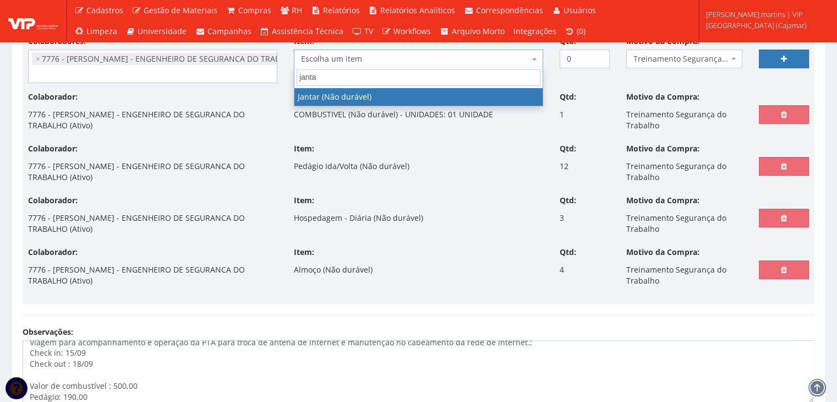
type input "jantar"
select select "579"
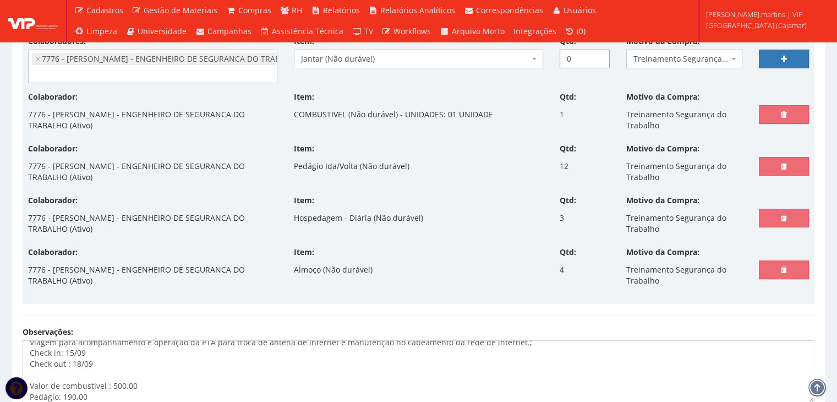
drag, startPoint x: 572, startPoint y: 57, endPoint x: 551, endPoint y: 58, distance: 20.9
click at [556, 57] on div "Qtd: 0" at bounding box center [584, 52] width 67 height 32
type input "3"
click at [773, 59] on link at bounding box center [784, 59] width 50 height 19
select select
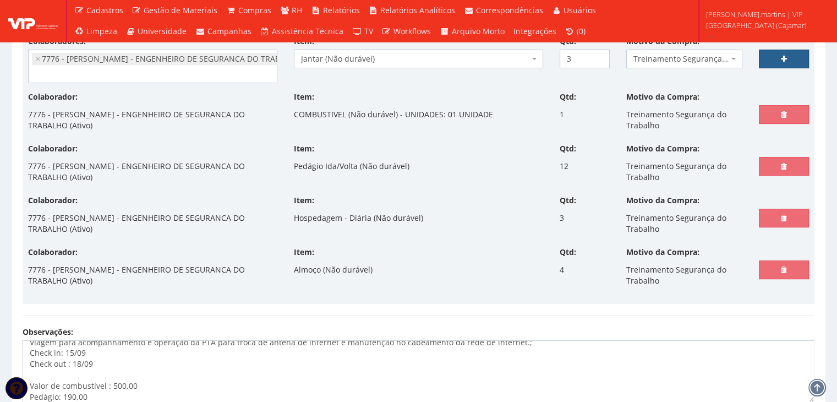
type input "0"
select select
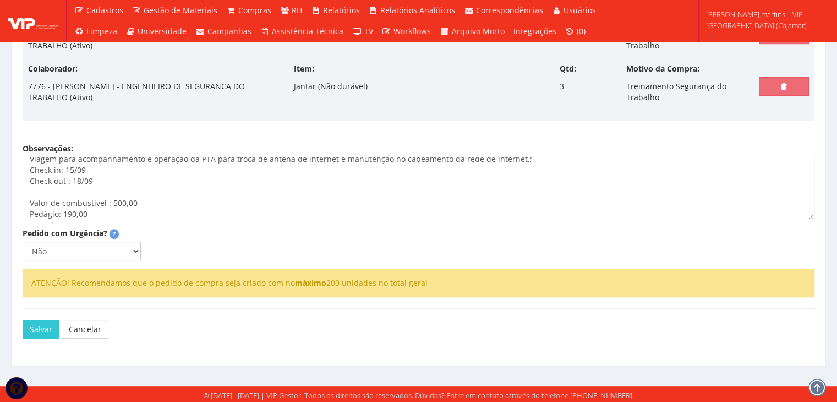
scroll to position [478, 0]
click at [134, 248] on select "Não Sim" at bounding box center [82, 251] width 118 height 19
select select "1"
click at [23, 242] on select "Não Sim" at bounding box center [82, 251] width 118 height 19
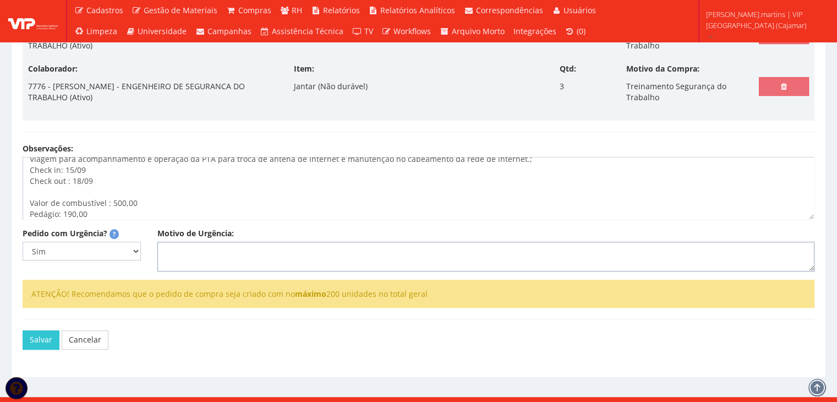
click at [189, 254] on textarea "Motivo de Urgência:" at bounding box center [485, 257] width 657 height 30
type textarea "Vaigem dia 15/9"
click at [40, 340] on button "Salvar" at bounding box center [41, 339] width 37 height 19
click at [172, 246] on textarea "Vaigem dia 15/9" at bounding box center [485, 257] width 657 height 30
